Goal: Task Accomplishment & Management: Use online tool/utility

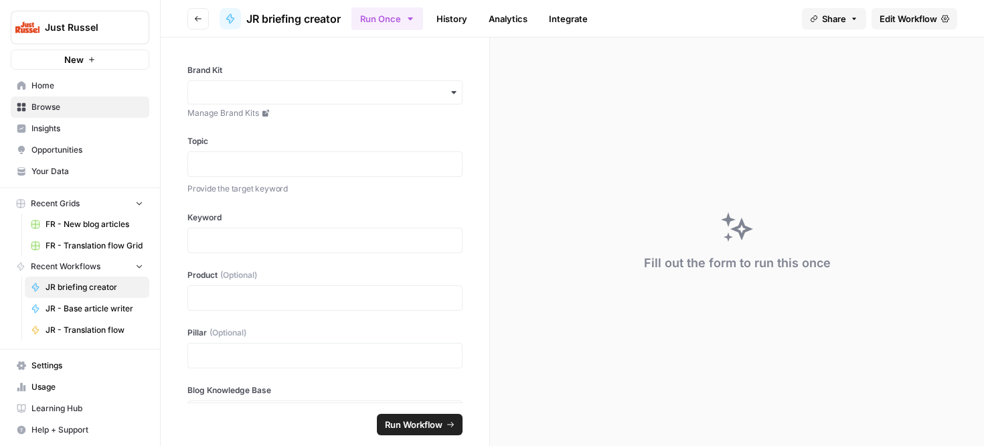
click at [88, 224] on span "FR - New blog articles" at bounding box center [95, 224] width 98 height 12
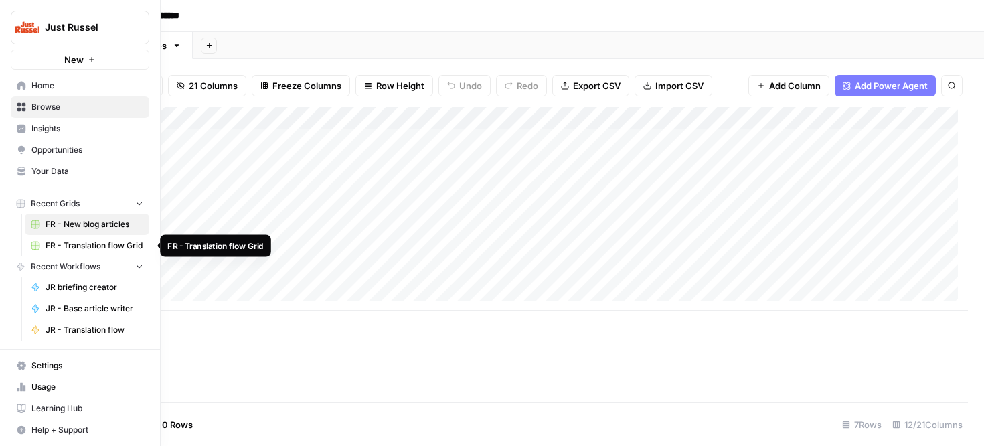
click at [58, 244] on span "FR - Translation flow Grid" at bounding box center [95, 246] width 98 height 12
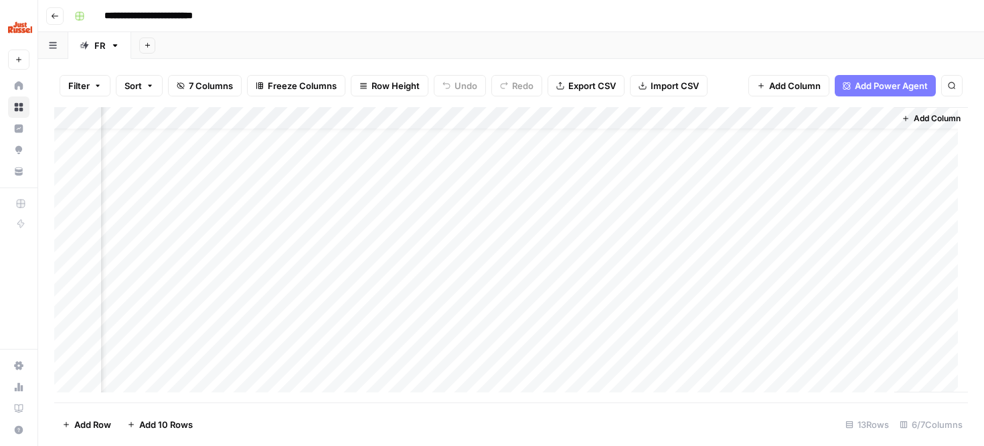
scroll to position [55, 190]
click at [791, 295] on div "Add Column" at bounding box center [511, 254] width 914 height 295
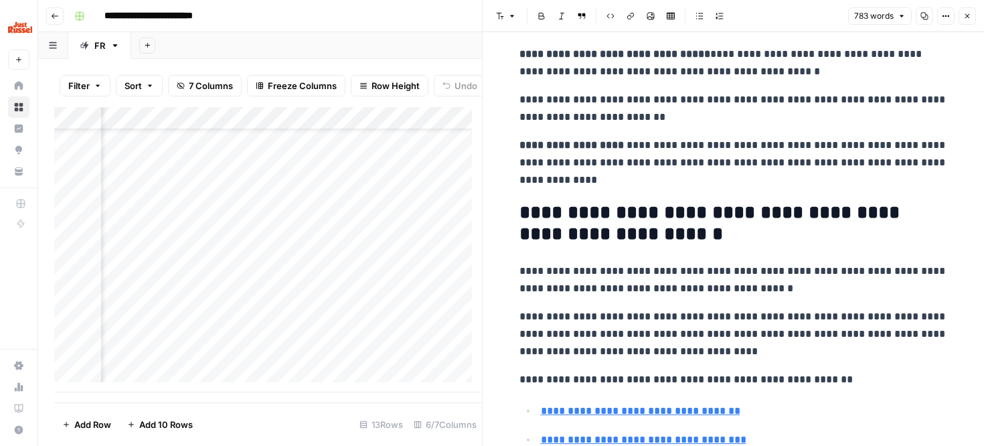
scroll to position [2005, 0]
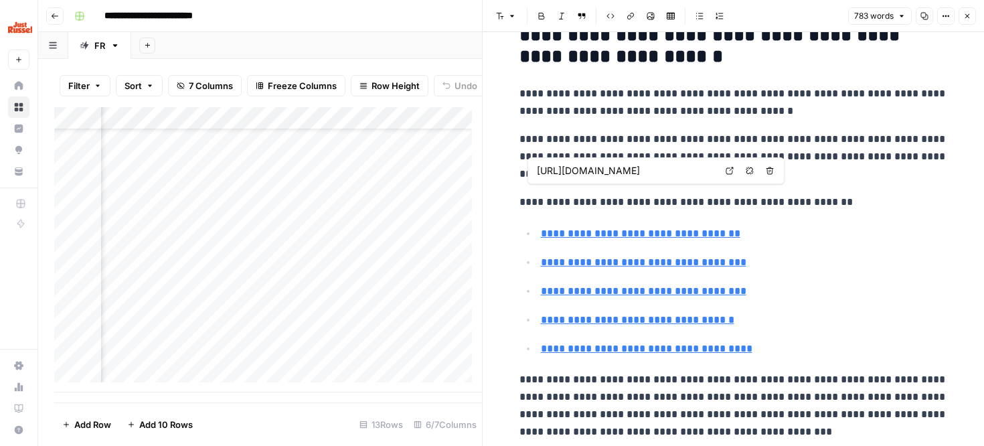
type input "[URL][DOMAIN_NAME]"
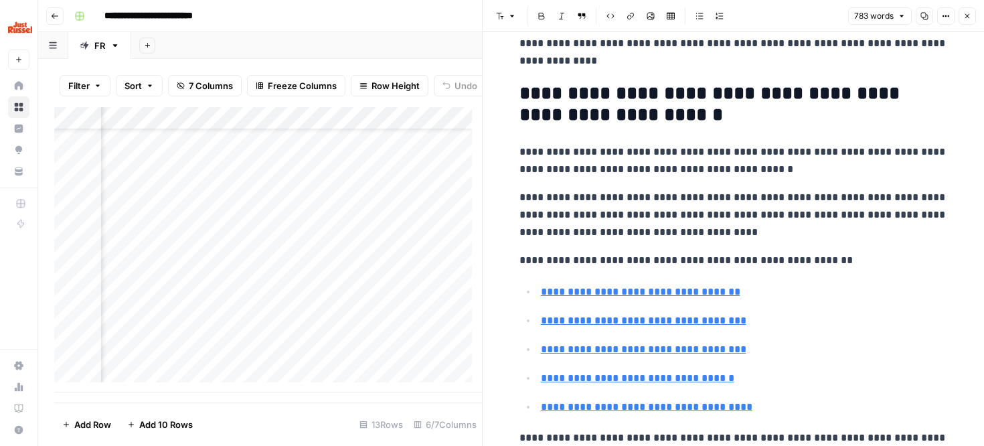
scroll to position [1934, 0]
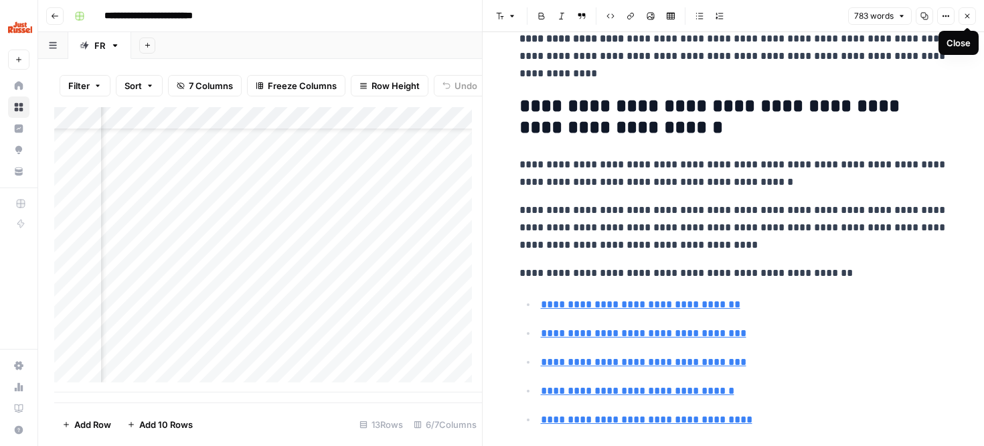
click at [971, 14] on icon "button" at bounding box center [968, 16] width 8 height 8
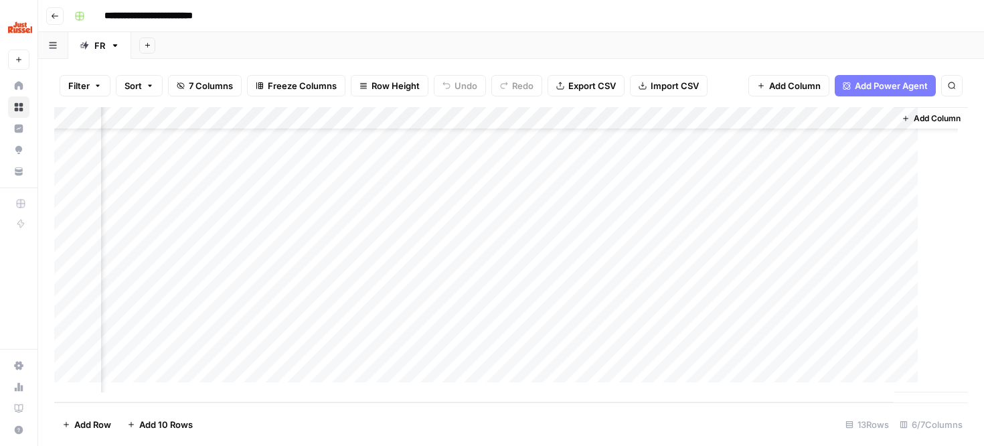
scroll to position [55, 174]
click at [822, 313] on div "Add Column" at bounding box center [511, 254] width 914 height 295
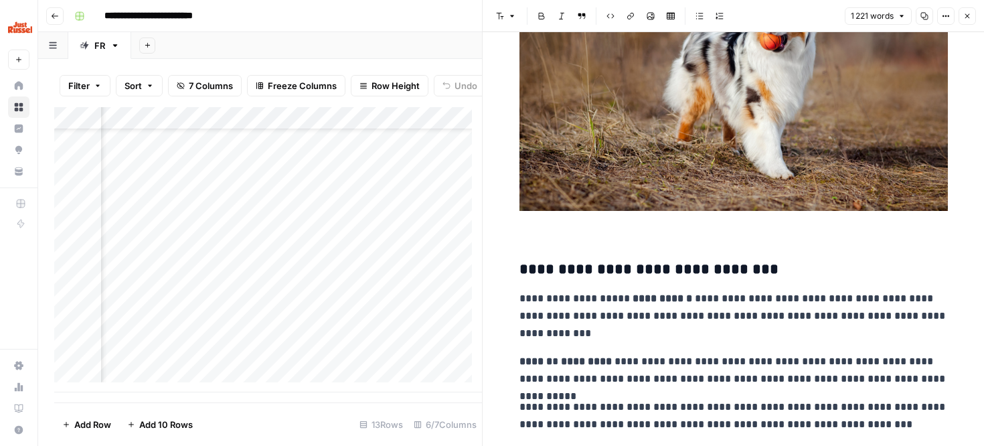
scroll to position [5377, 0]
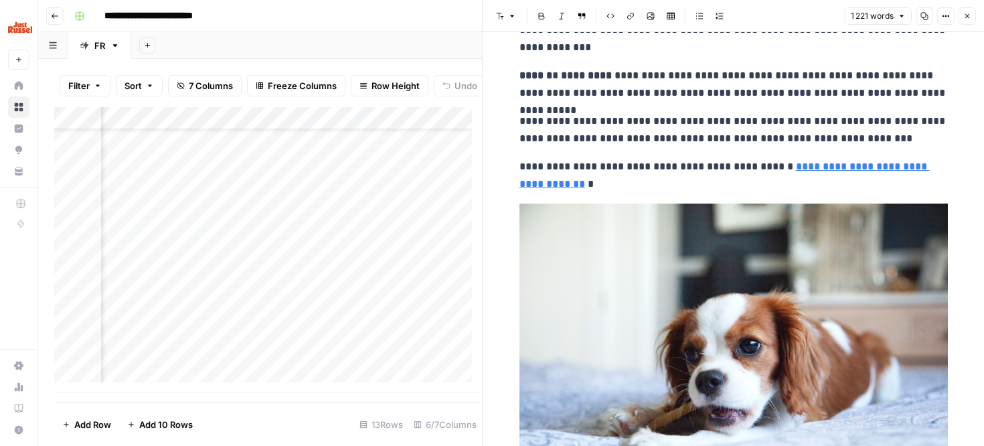
click at [964, 13] on icon "button" at bounding box center [968, 16] width 8 height 8
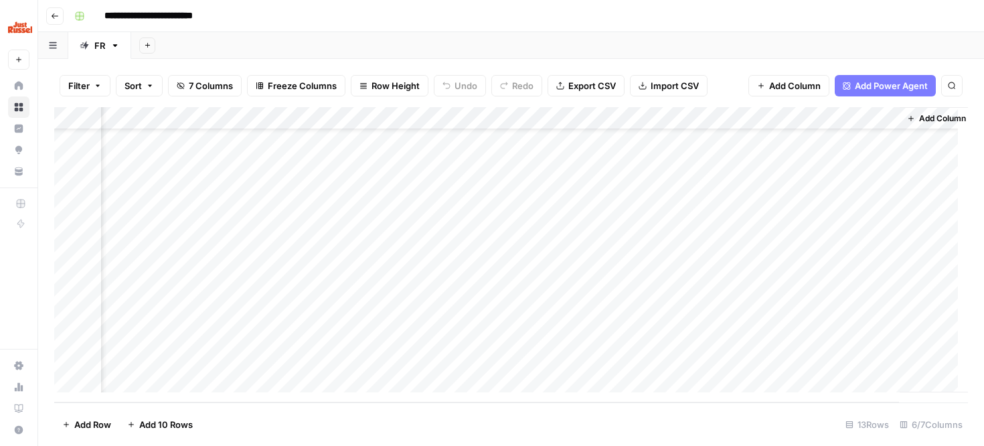
click at [808, 331] on div "Add Column" at bounding box center [511, 254] width 914 height 295
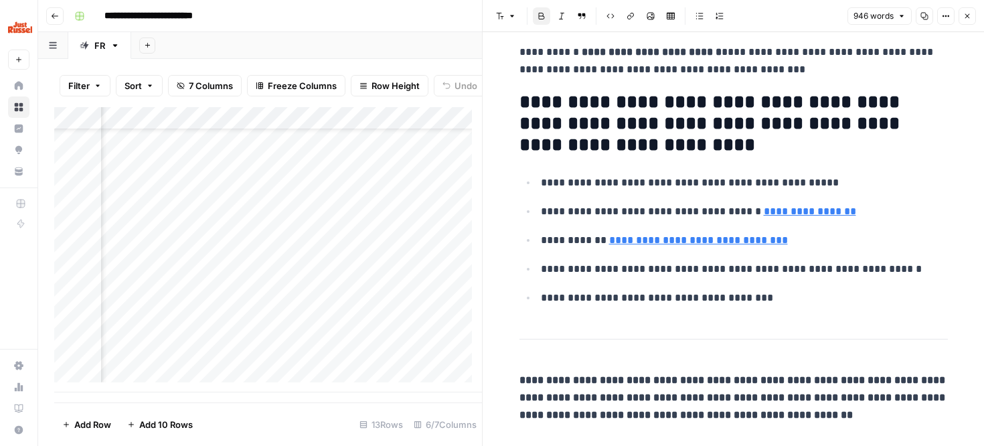
scroll to position [2348, 0]
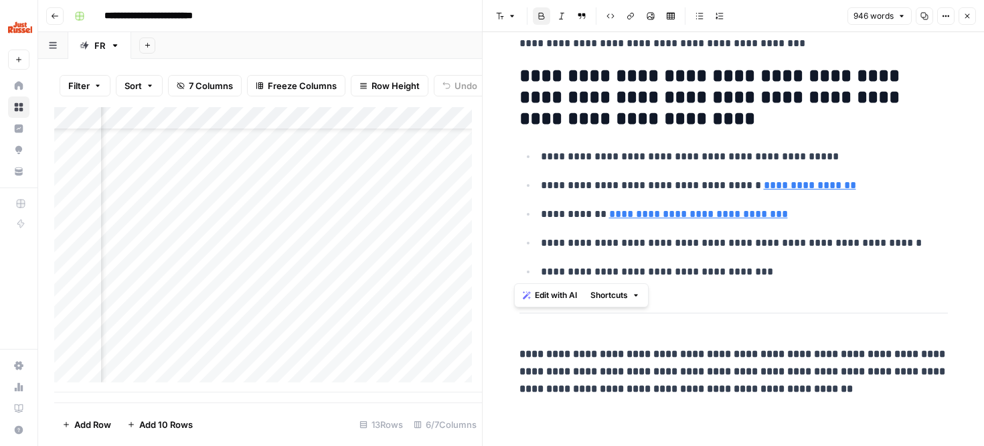
drag, startPoint x: 765, startPoint y: 272, endPoint x: 518, endPoint y: 76, distance: 315.5
click at [541, 158] on p "**********" at bounding box center [744, 156] width 407 height 17
drag, startPoint x: 832, startPoint y: 161, endPoint x: 528, endPoint y: 159, distance: 304.0
click at [528, 159] on ul "**********" at bounding box center [734, 213] width 429 height 133
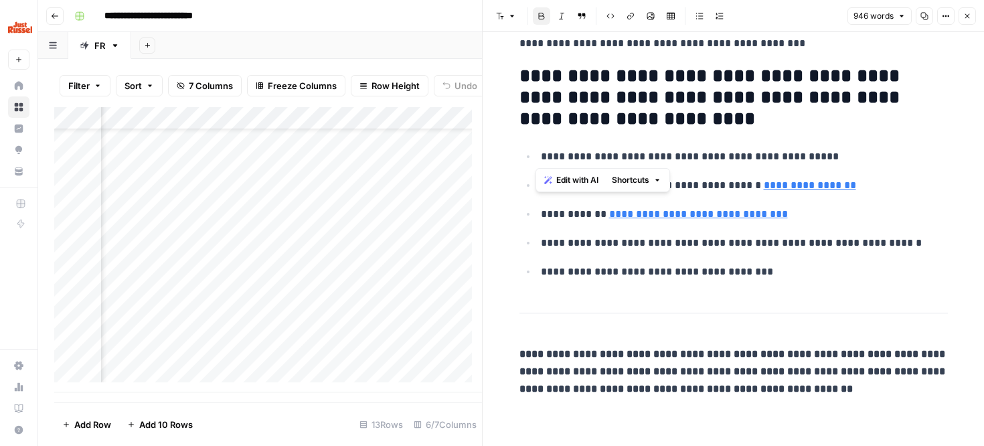
click at [757, 148] on p "**********" at bounding box center [744, 156] width 407 height 17
click at [830, 156] on p "**********" at bounding box center [744, 156] width 407 height 17
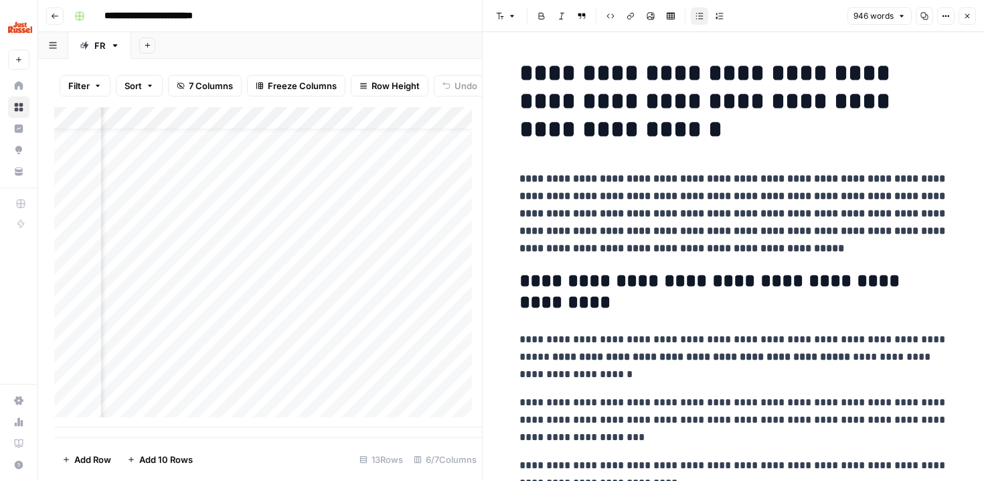
scroll to position [30, 174]
